Goal: Task Accomplishment & Management: Manage account settings

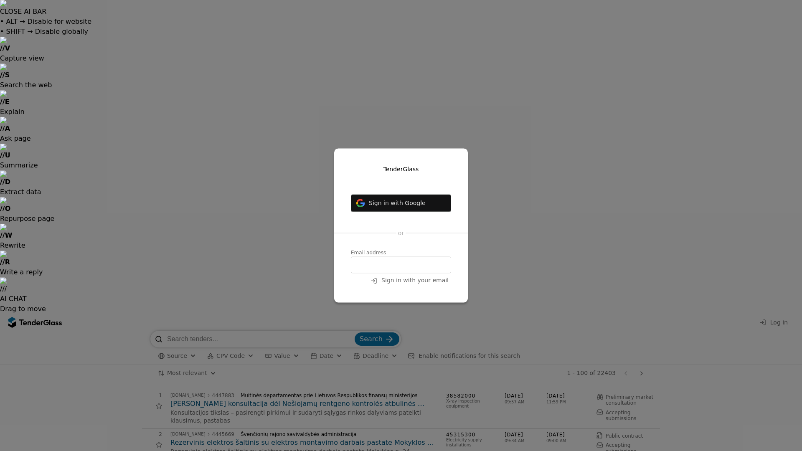
click at [392, 272] on input "email" at bounding box center [401, 265] width 100 height 17
type input "[PERSON_NAME][EMAIL_ADDRESS][DOMAIN_NAME]"
click at [411, 282] on span "Sign in with your email" at bounding box center [415, 280] width 67 height 7
